Goal: Register for event/course

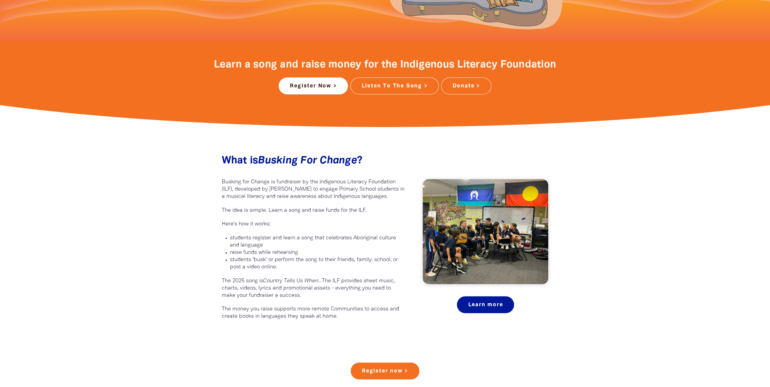
scroll to position [212, 0]
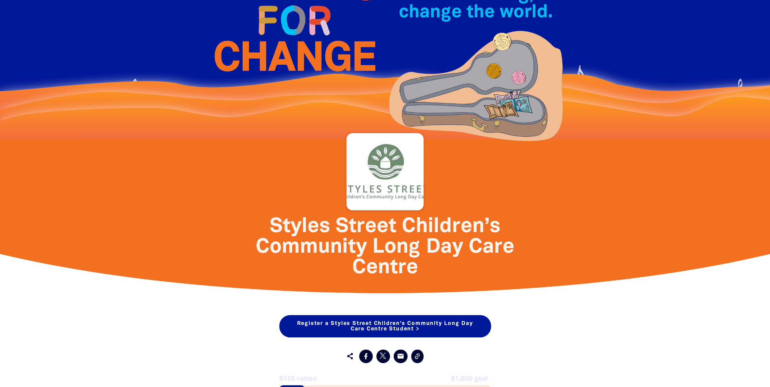
scroll to position [151, 0]
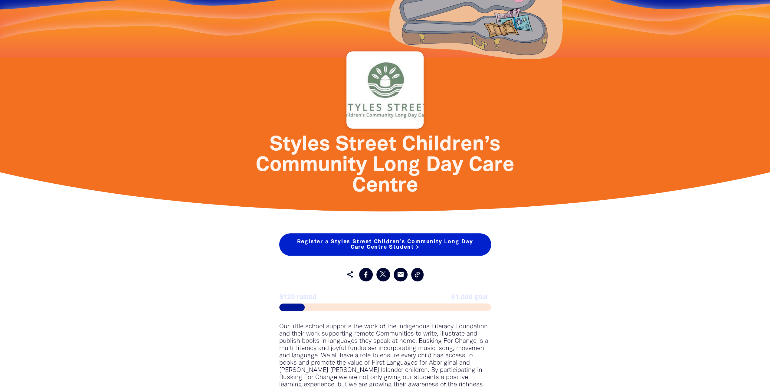
click at [410, 244] on link "Register a Styles Street Children’s Community Long Day Care Centre Student >" at bounding box center [385, 244] width 212 height 22
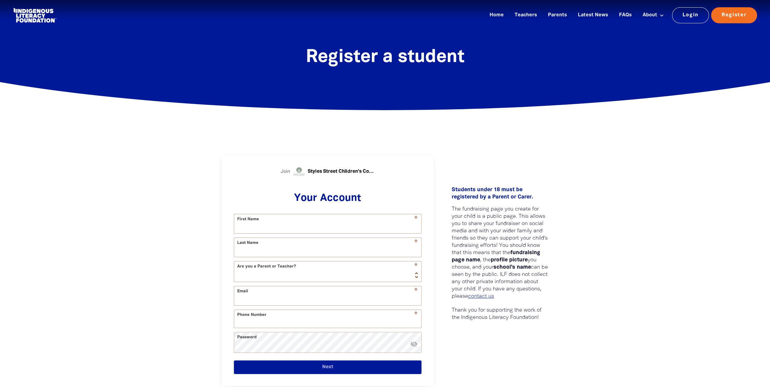
select select "AU"
click at [563, 15] on link "Parents" at bounding box center [557, 15] width 26 height 10
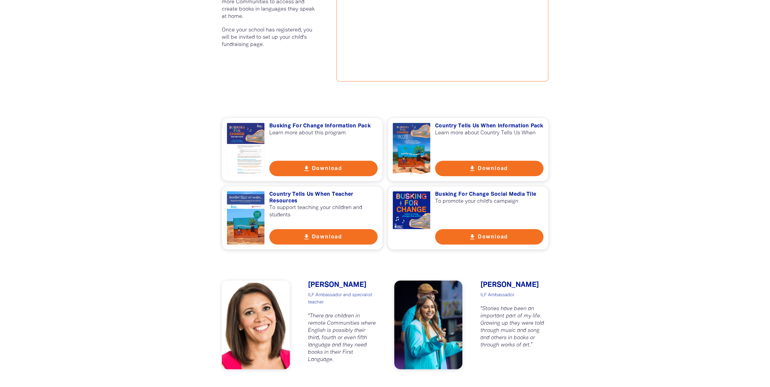
scroll to position [363, 0]
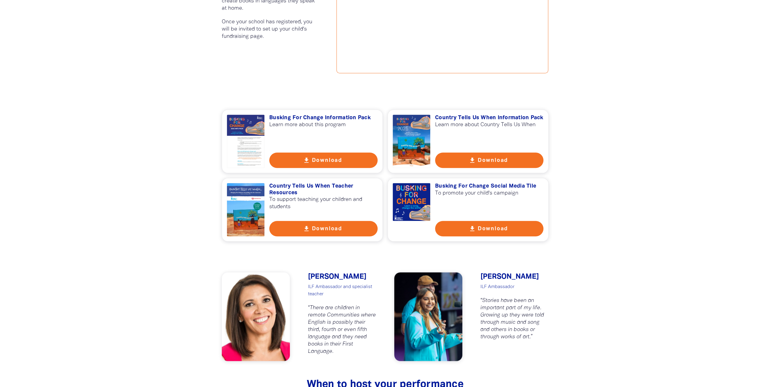
click at [505, 119] on h3 "Country Tells Us When Information Pack" at bounding box center [489, 118] width 108 height 7
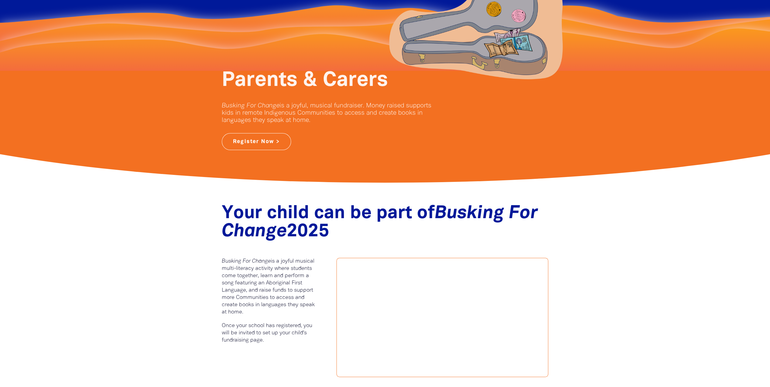
scroll to position [0, 0]
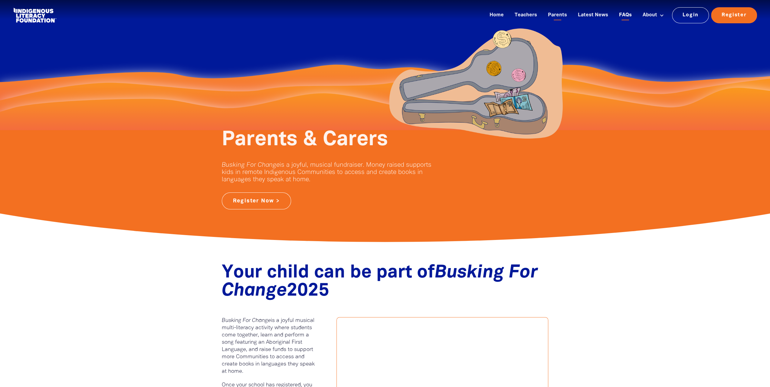
click at [626, 13] on link "FAQs" at bounding box center [625, 15] width 20 height 10
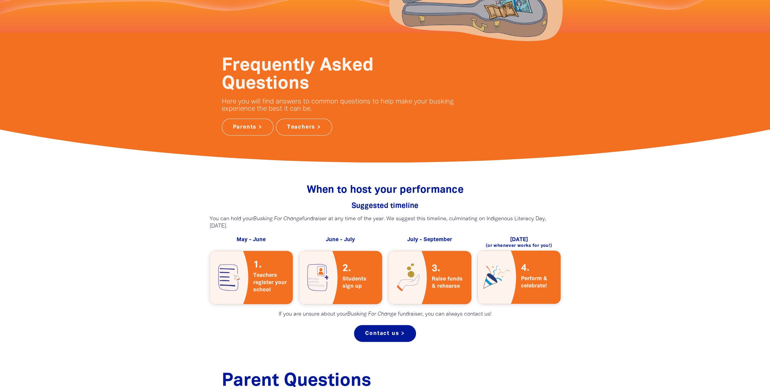
scroll to position [151, 0]
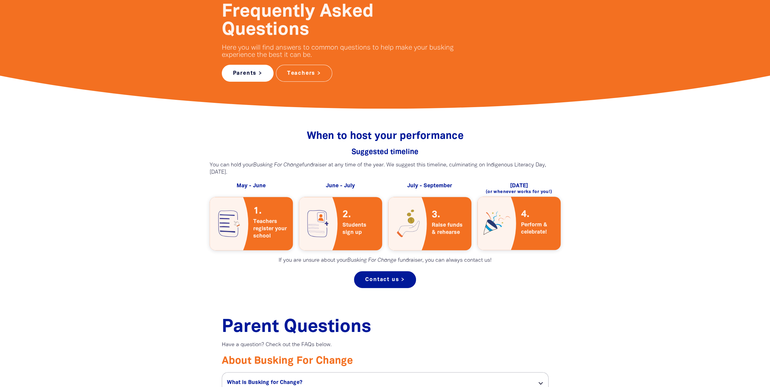
click at [247, 75] on link "Parents >" at bounding box center [248, 73] width 52 height 17
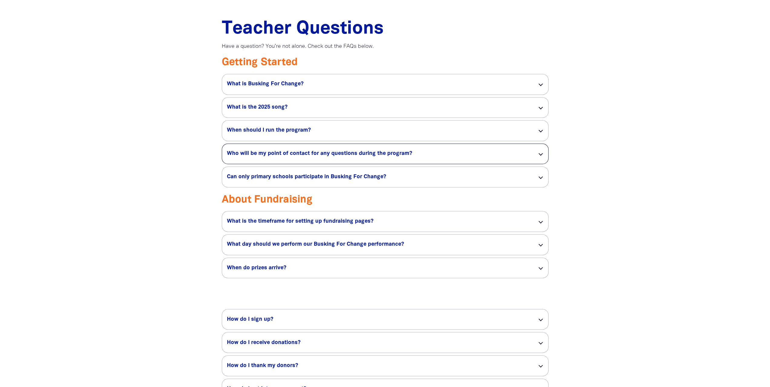
scroll to position [984, 0]
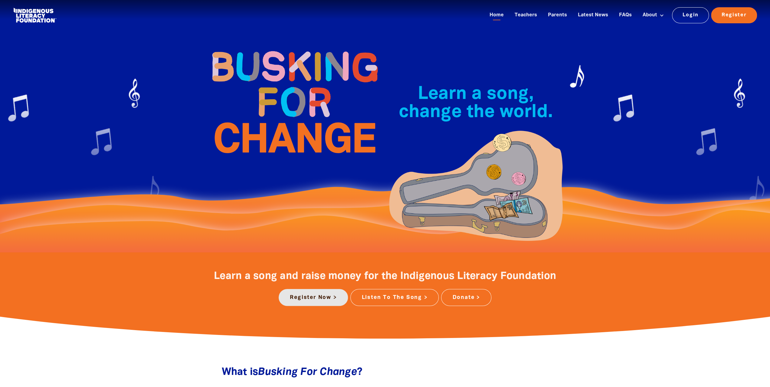
click at [314, 303] on link "Register Now >" at bounding box center [313, 297] width 69 height 17
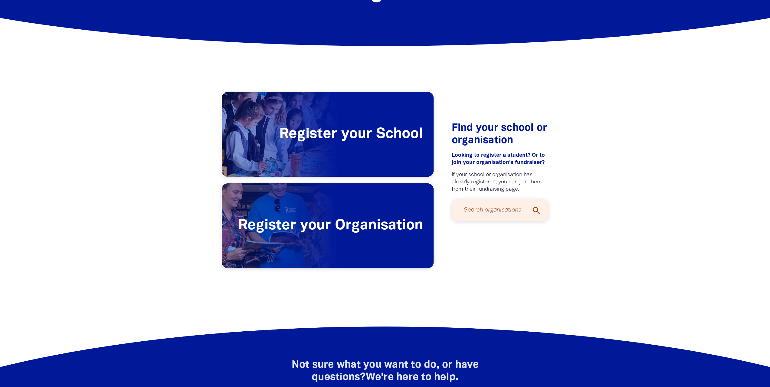
scroll to position [121, 0]
